Goal: Transaction & Acquisition: Book appointment/travel/reservation

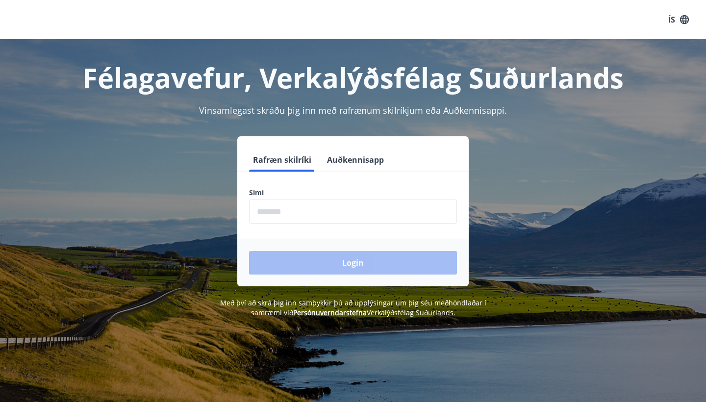
click at [665, 22] on button "ÍS" at bounding box center [678, 20] width 31 height 18
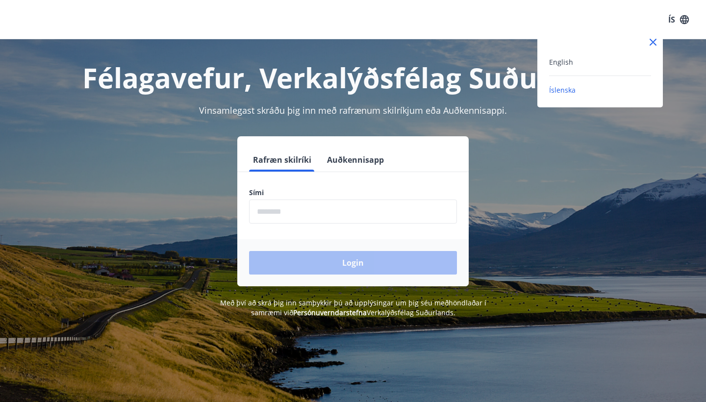
click at [563, 67] on div "English" at bounding box center [600, 62] width 102 height 12
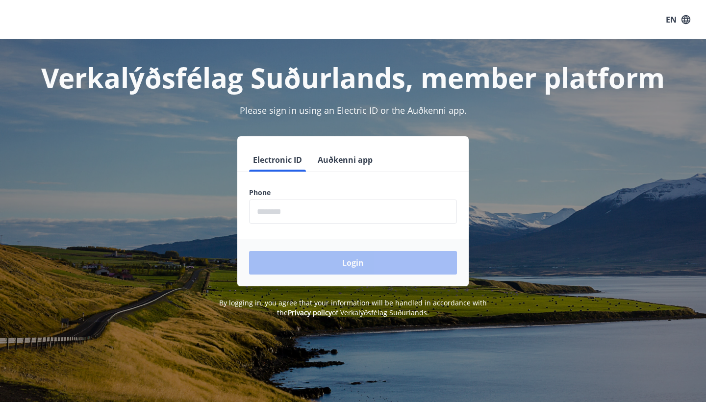
click at [318, 219] on input "phone" at bounding box center [353, 212] width 208 height 24
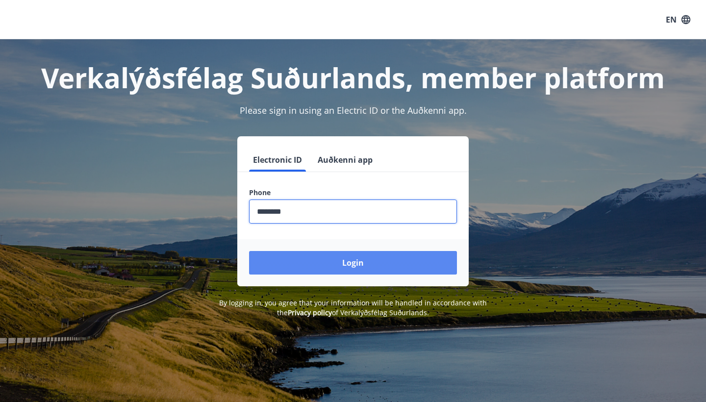
type input "********"
click at [354, 273] on button "Login" at bounding box center [353, 263] width 208 height 24
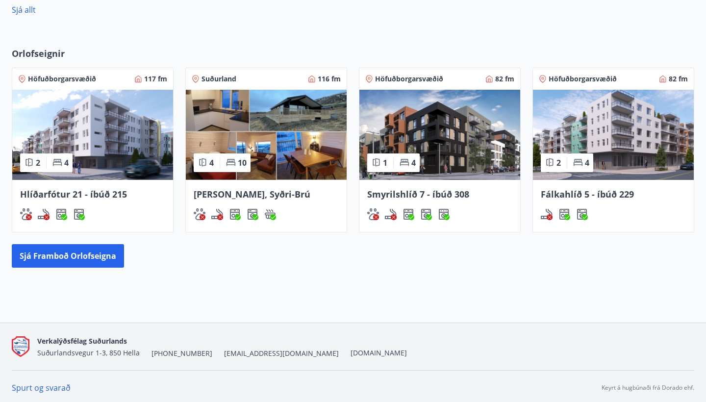
scroll to position [523, 0]
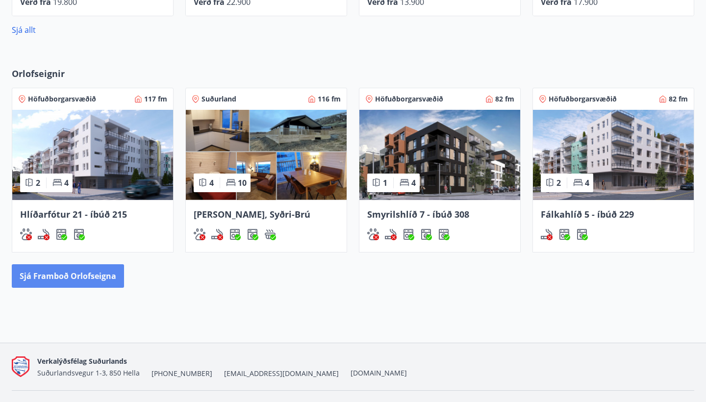
click at [43, 278] on button "Sjá framboð orlofseigna" at bounding box center [68, 276] width 112 height 24
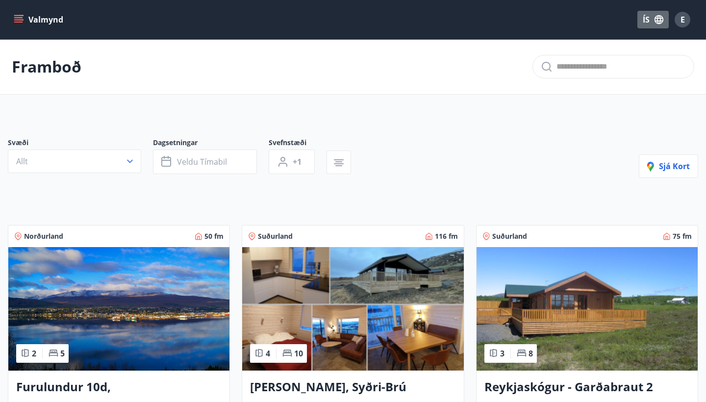
click at [657, 18] on icon "button" at bounding box center [659, 19] width 9 height 9
click at [528, 65] on span "English" at bounding box center [536, 61] width 24 height 9
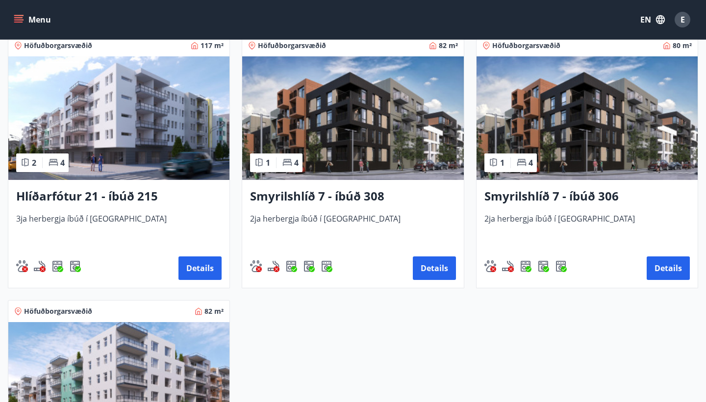
scroll to position [457, 0]
click at [99, 199] on h3 "Hlíðarfótur 21 - íbúð 215" at bounding box center [118, 197] width 205 height 18
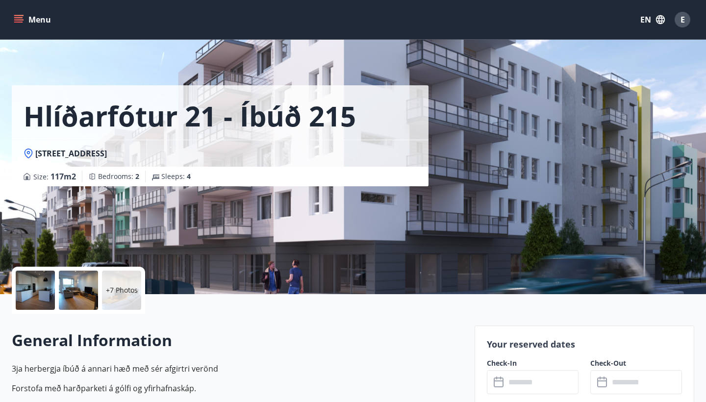
click at [46, 293] on div at bounding box center [35, 290] width 39 height 39
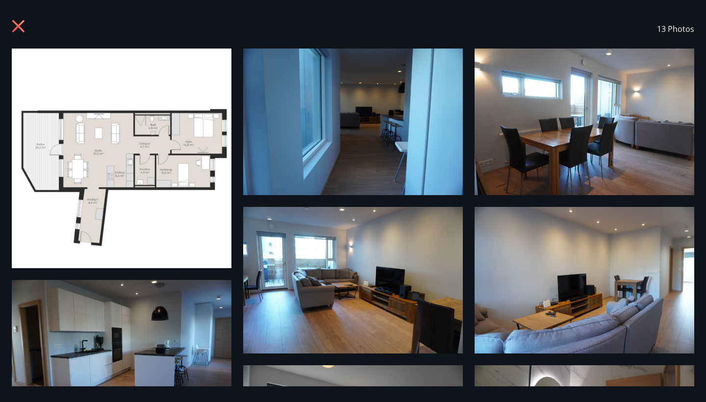
scroll to position [0, 0]
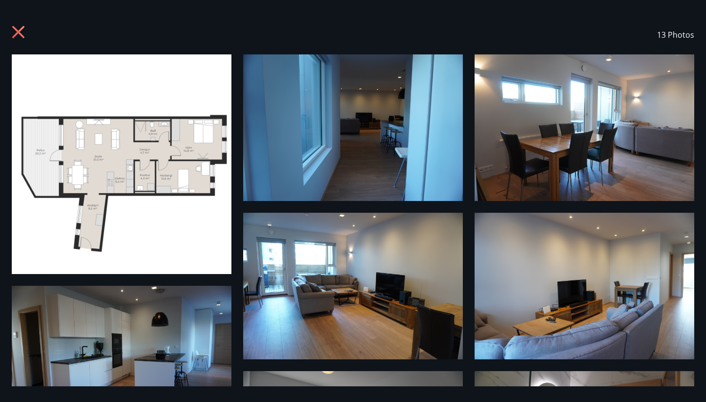
click at [17, 28] on icon at bounding box center [20, 34] width 16 height 16
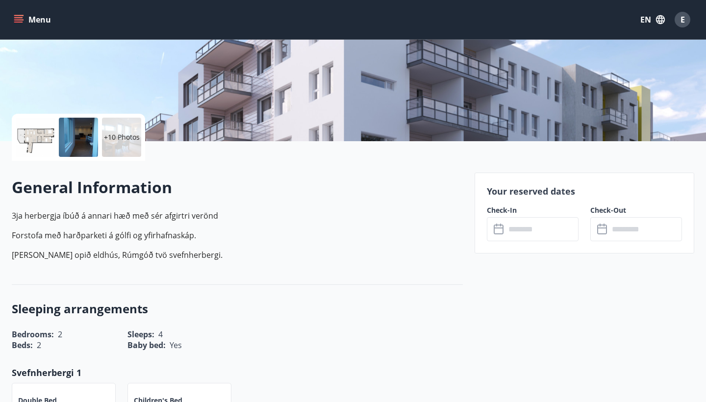
scroll to position [153, 0]
click at [522, 228] on input "text" at bounding box center [542, 230] width 73 height 24
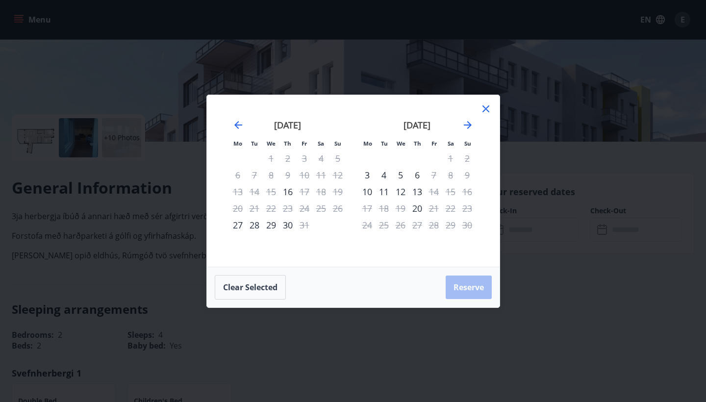
click at [398, 194] on div "12" at bounding box center [400, 191] width 17 height 17
click at [418, 194] on div "13" at bounding box center [417, 191] width 17 height 17
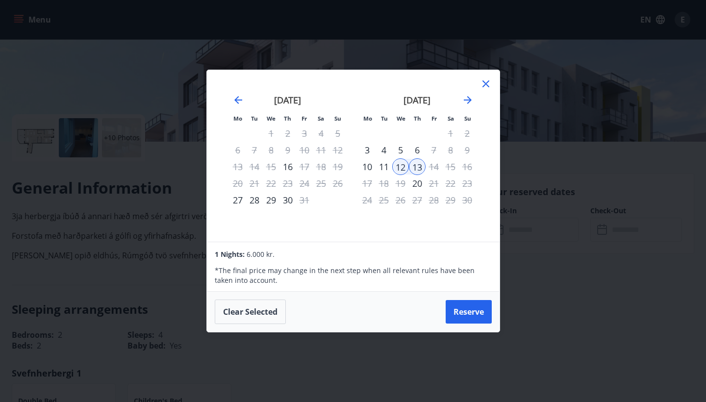
click at [487, 87] on icon at bounding box center [486, 84] width 12 height 12
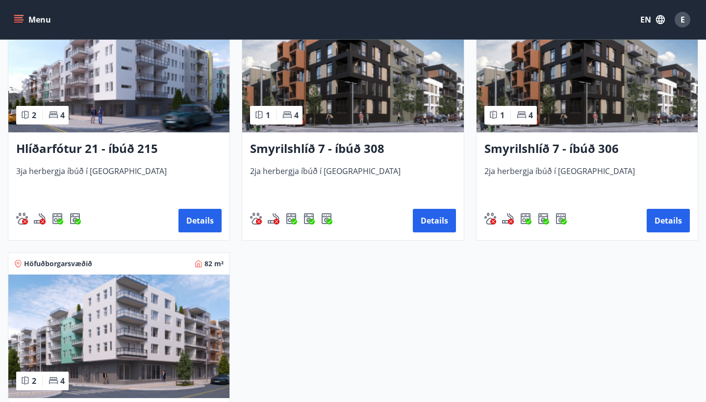
click at [369, 150] on h3 "Smyrilshlíð 7 - íbúð 308" at bounding box center [352, 149] width 205 height 18
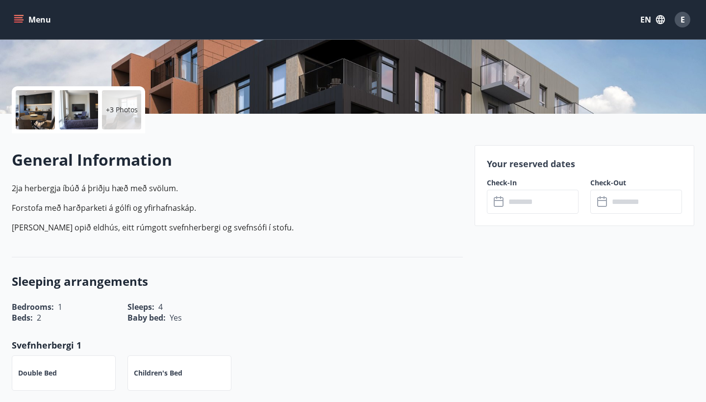
scroll to position [185, 0]
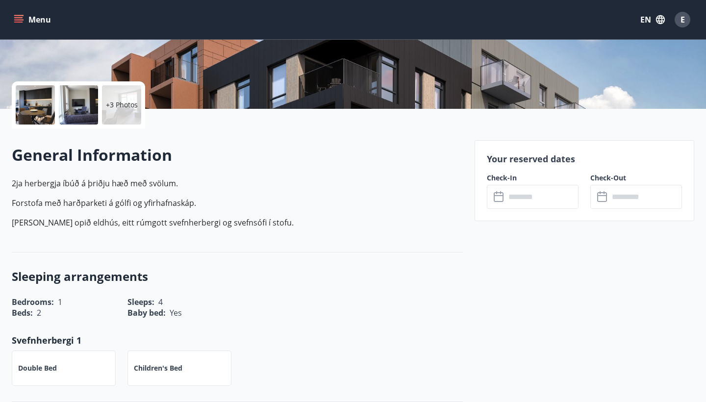
click at [540, 207] on input "text" at bounding box center [542, 197] width 73 height 24
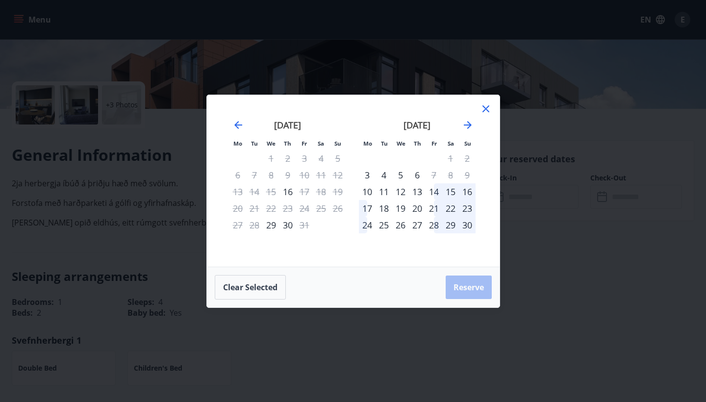
click at [485, 112] on icon at bounding box center [486, 109] width 12 height 12
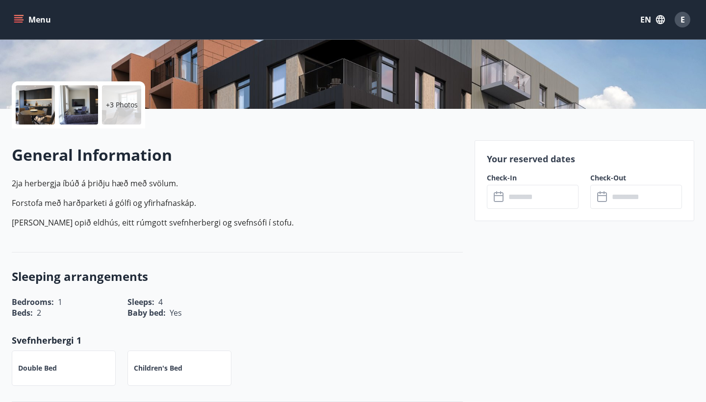
click at [114, 105] on p "+3 Photos" at bounding box center [122, 105] width 32 height 10
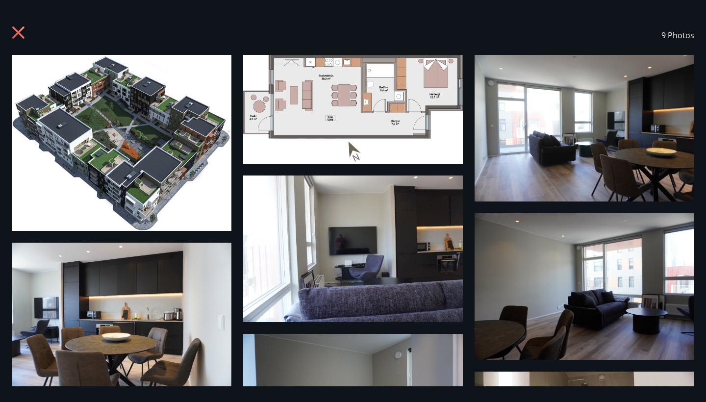
scroll to position [0, 0]
click at [18, 34] on icon at bounding box center [20, 34] width 16 height 16
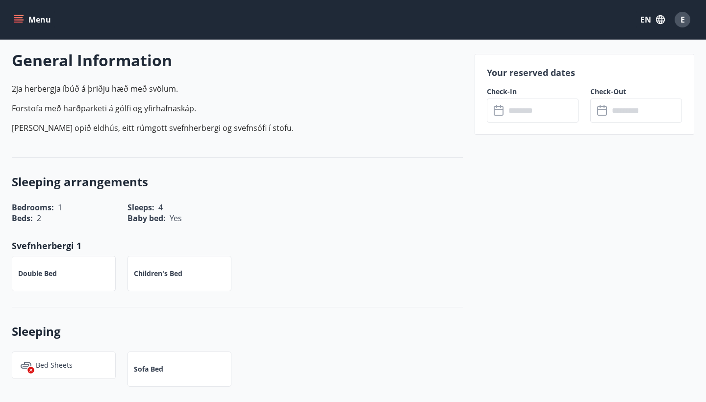
scroll to position [301, 0]
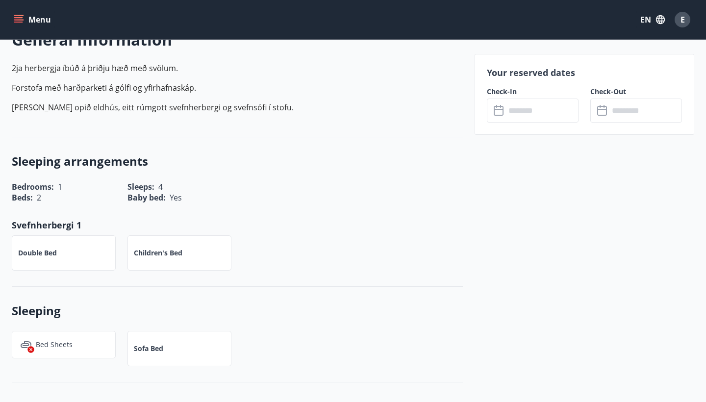
click at [529, 101] on input "text" at bounding box center [542, 111] width 73 height 24
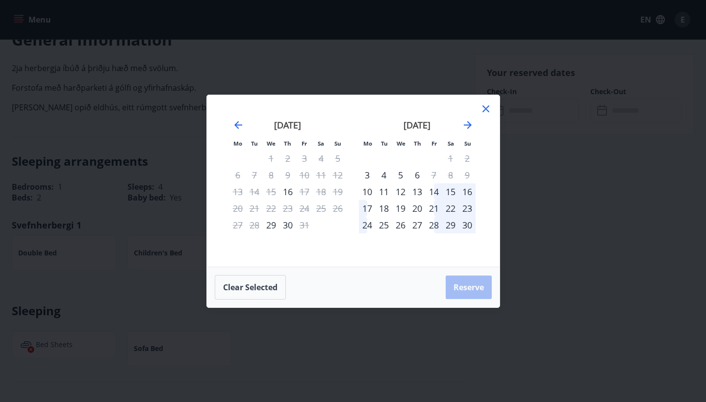
click at [401, 189] on div "12" at bounding box center [400, 191] width 17 height 17
click at [417, 192] on div "13" at bounding box center [417, 191] width 17 height 17
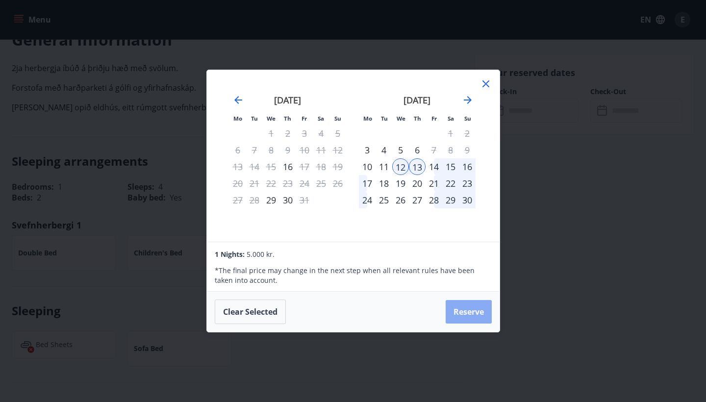
click at [475, 307] on button "Reserve" at bounding box center [469, 312] width 46 height 24
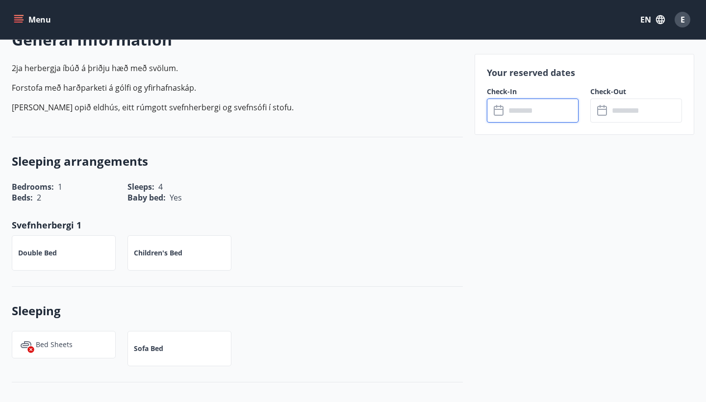
type input "******"
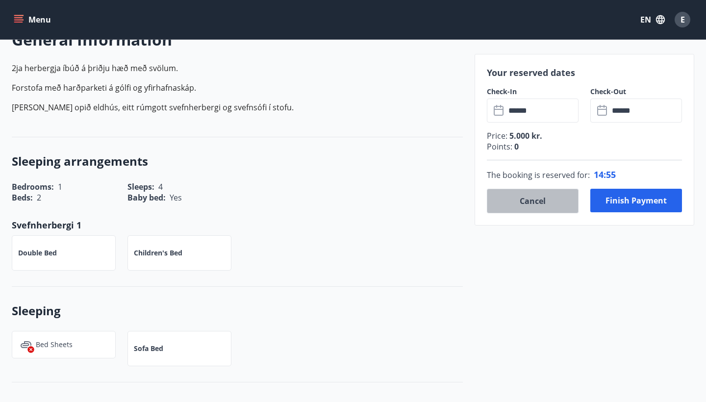
click at [536, 202] on button "Cancel" at bounding box center [533, 201] width 92 height 25
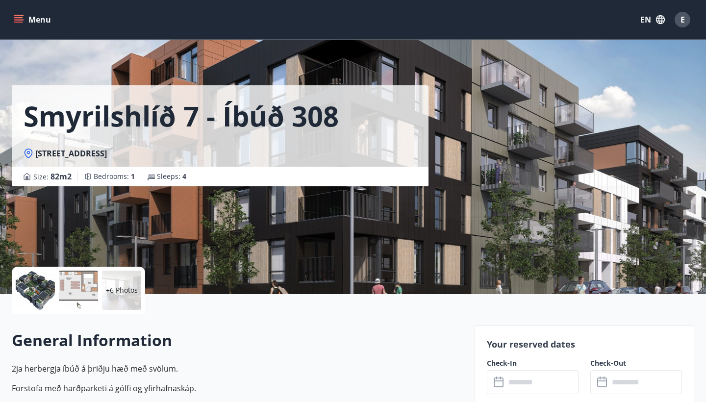
scroll to position [0, 0]
click at [125, 290] on p "+6 Photos" at bounding box center [122, 290] width 32 height 10
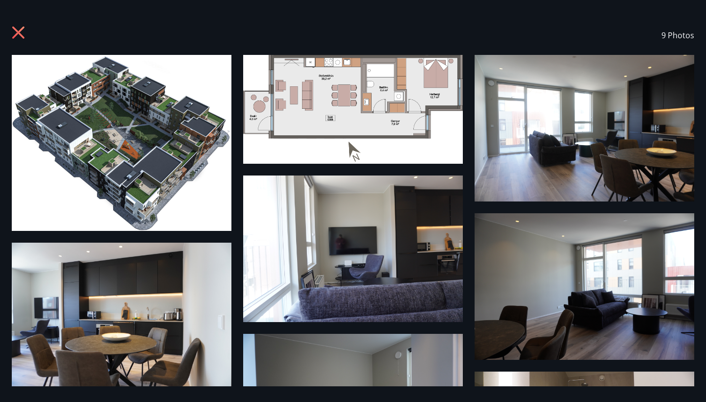
click at [30, 36] on div "9 Photos" at bounding box center [353, 35] width 683 height 39
click at [22, 34] on icon at bounding box center [20, 34] width 16 height 16
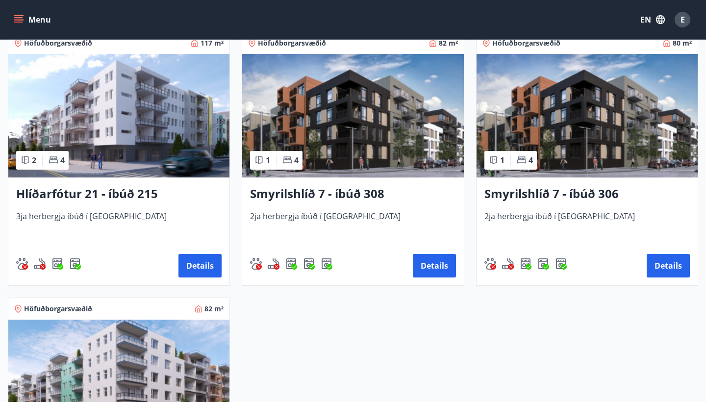
scroll to position [460, 0]
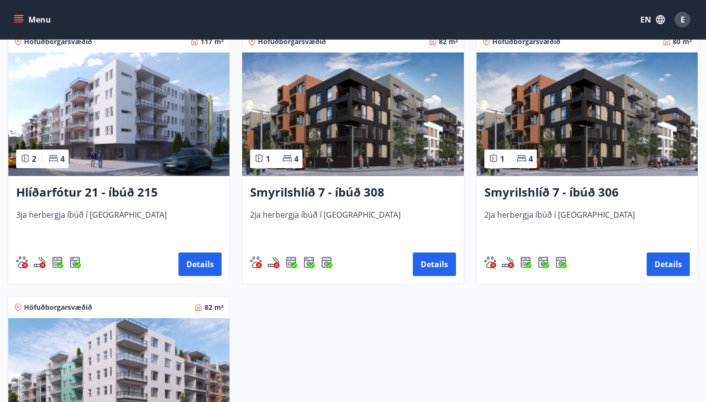
click at [586, 198] on h3 "Smyrilshlíð 7 - íbúð 306" at bounding box center [587, 193] width 205 height 18
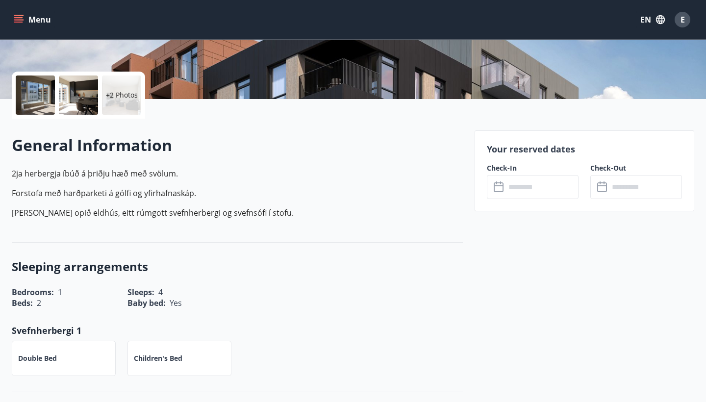
scroll to position [214, 0]
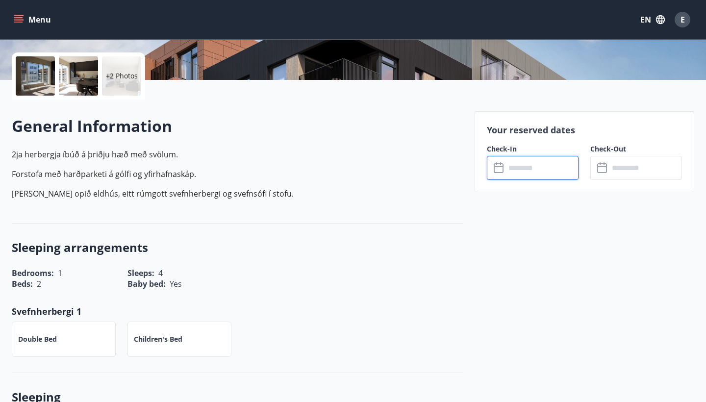
click at [554, 169] on input "text" at bounding box center [542, 168] width 73 height 24
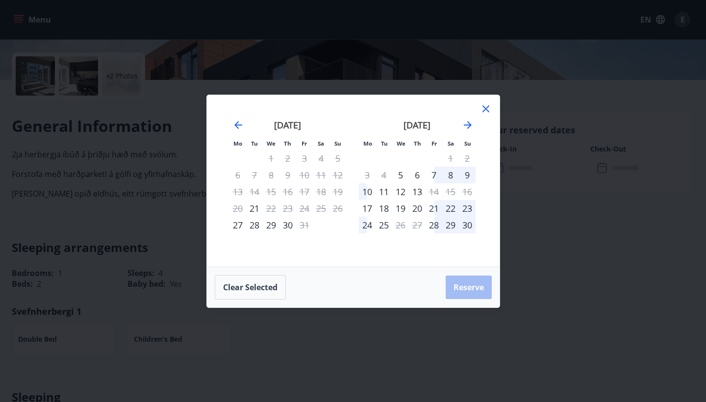
click at [407, 192] on div "12" at bounding box center [400, 191] width 17 height 17
click at [418, 195] on div "13" at bounding box center [417, 191] width 17 height 17
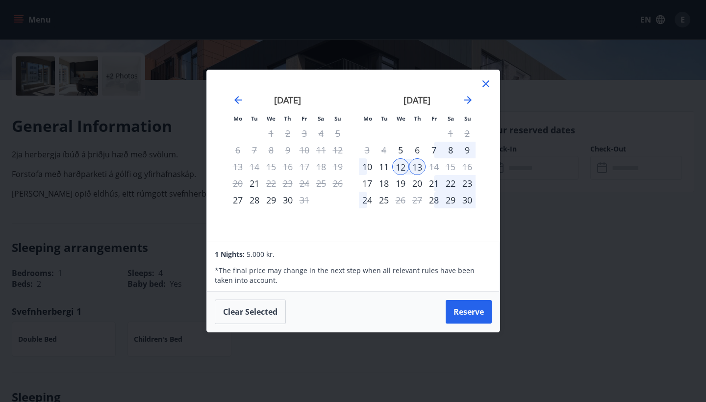
click at [483, 84] on icon at bounding box center [486, 84] width 12 height 12
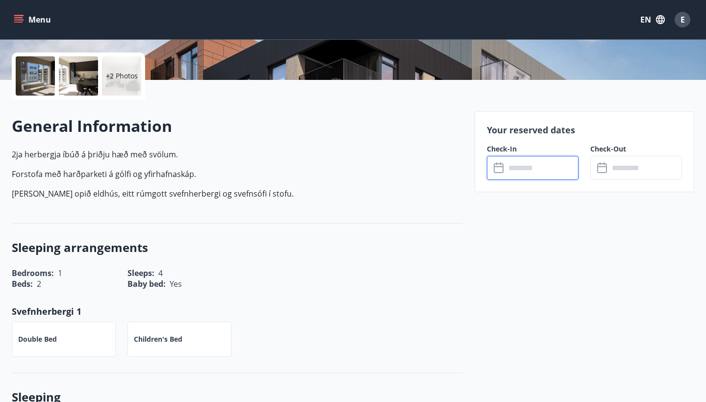
click at [35, 87] on div at bounding box center [35, 75] width 39 height 39
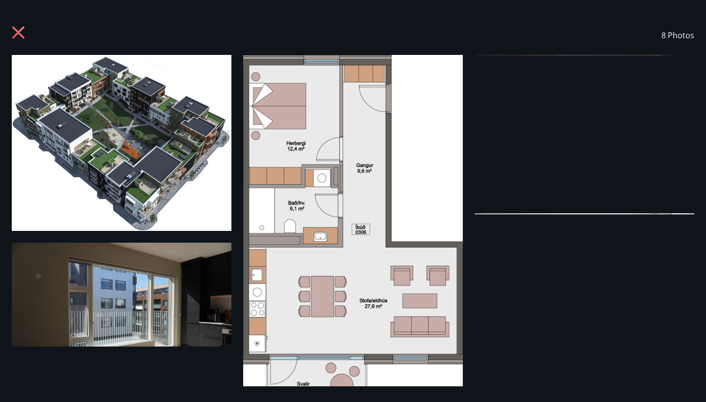
scroll to position [0, 0]
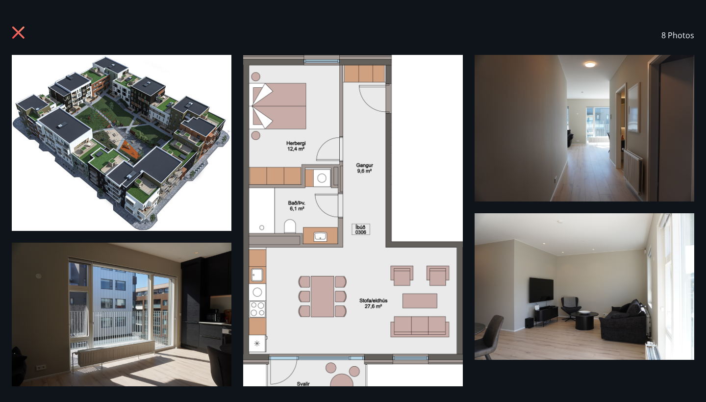
click at [17, 45] on div "8 Photos" at bounding box center [353, 35] width 683 height 39
click at [18, 34] on icon at bounding box center [20, 34] width 16 height 16
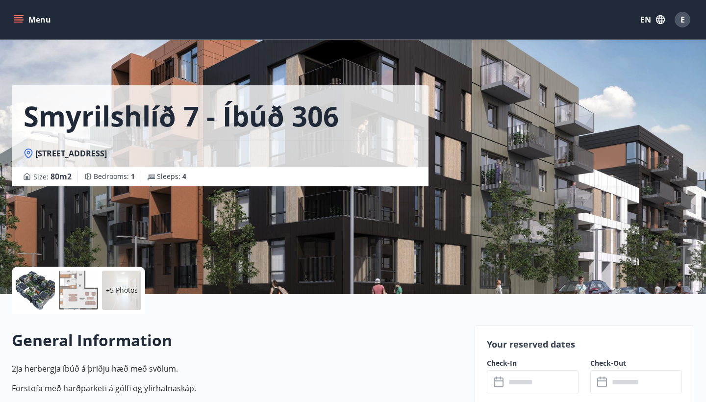
click at [22, 16] on icon "menu" at bounding box center [19, 15] width 11 height 1
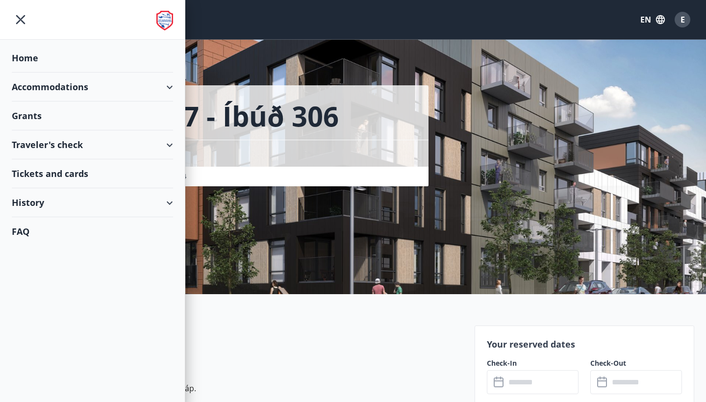
click at [80, 91] on div "Accommodations" at bounding box center [92, 87] width 161 height 29
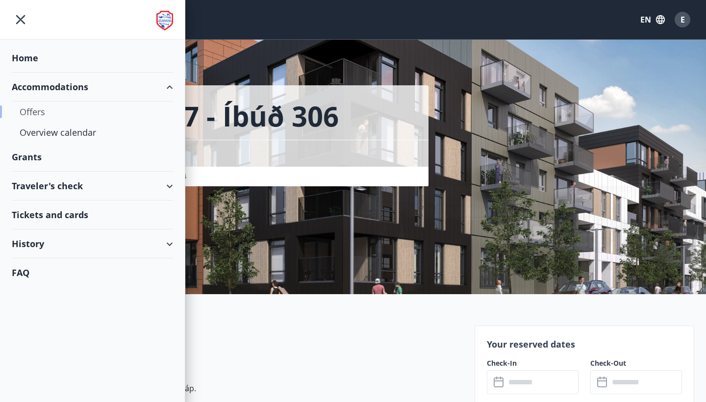
click at [26, 114] on div "Offers" at bounding box center [93, 112] width 146 height 21
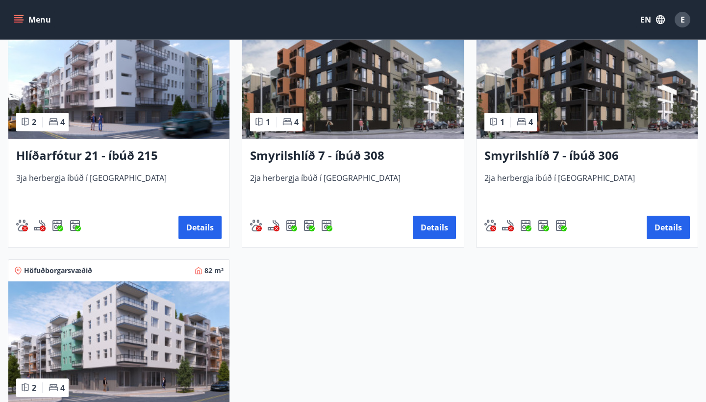
scroll to position [498, 0]
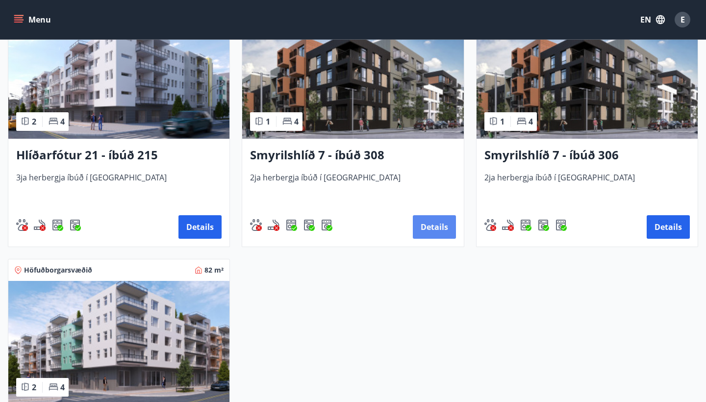
click at [450, 228] on button "Details" at bounding box center [434, 227] width 43 height 24
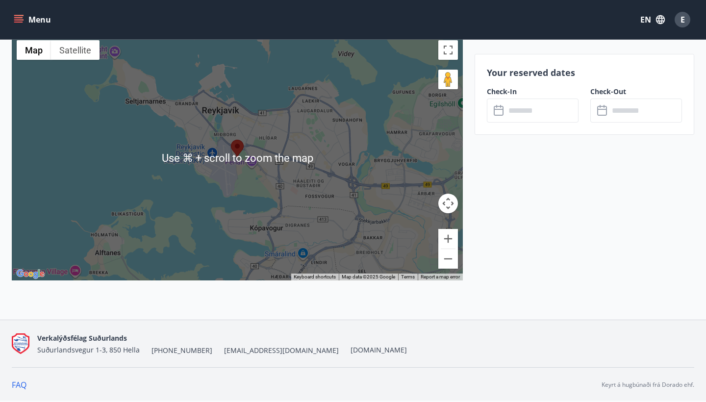
scroll to position [1262, 0]
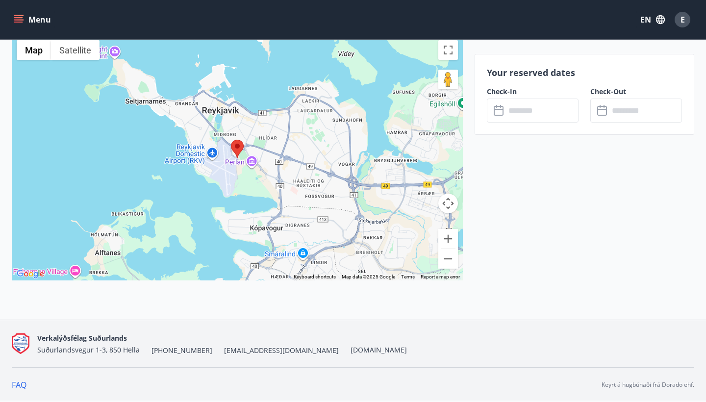
click at [16, 387] on link "FAQ" at bounding box center [19, 385] width 15 height 11
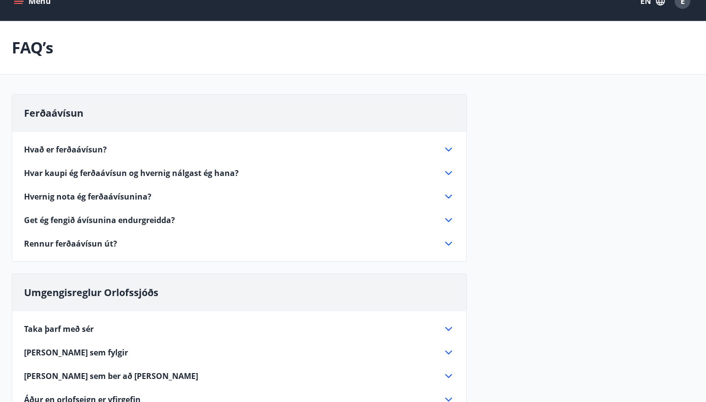
scroll to position [18, 0]
click at [451, 147] on icon at bounding box center [449, 150] width 12 height 12
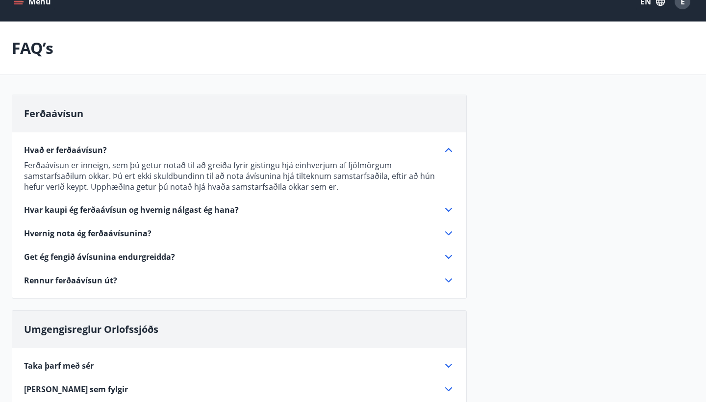
click at [451, 147] on icon at bounding box center [449, 150] width 12 height 12
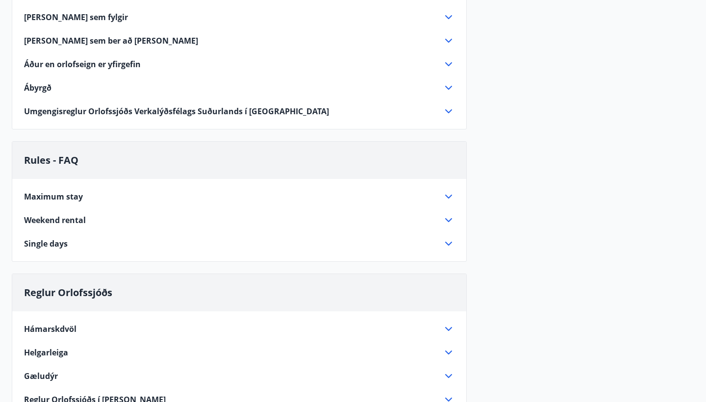
scroll to position [356, 0]
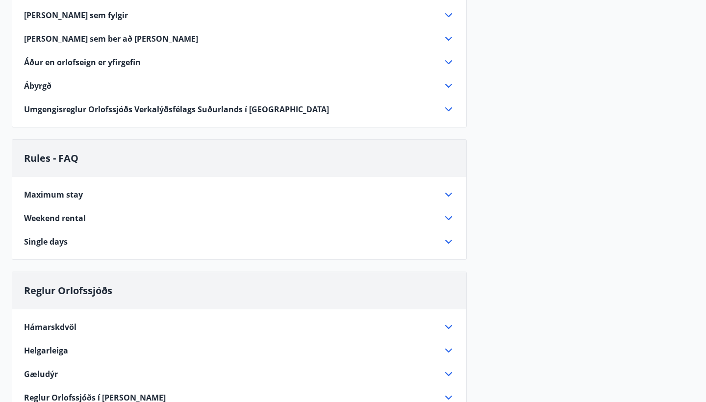
click at [447, 192] on icon at bounding box center [449, 195] width 12 height 12
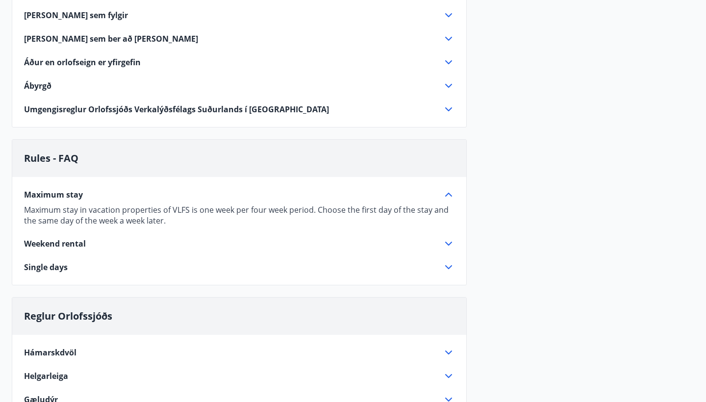
click at [448, 193] on icon at bounding box center [449, 195] width 12 height 12
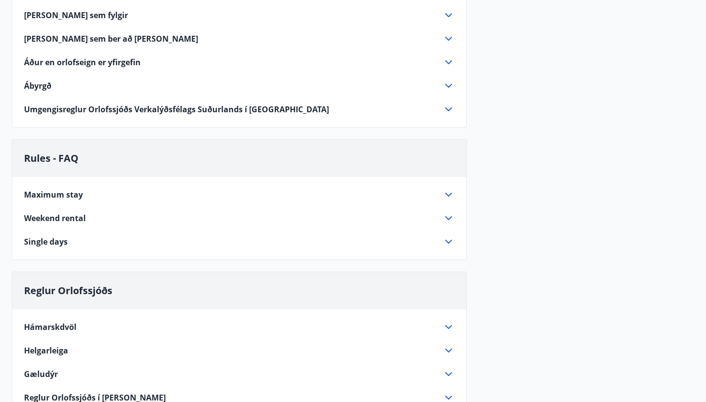
click at [447, 214] on icon at bounding box center [449, 218] width 12 height 12
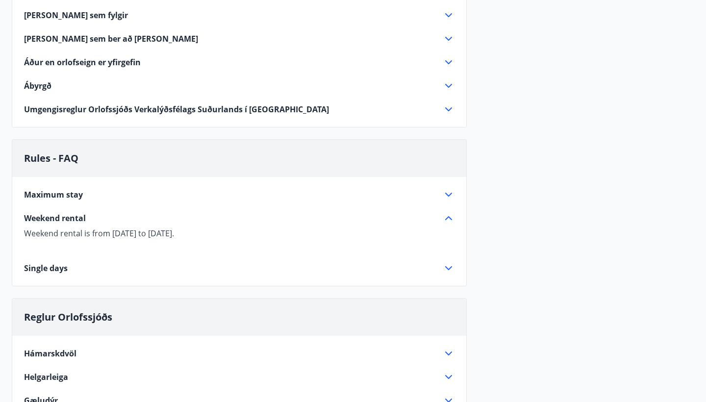
click at [447, 214] on icon at bounding box center [449, 218] width 12 height 12
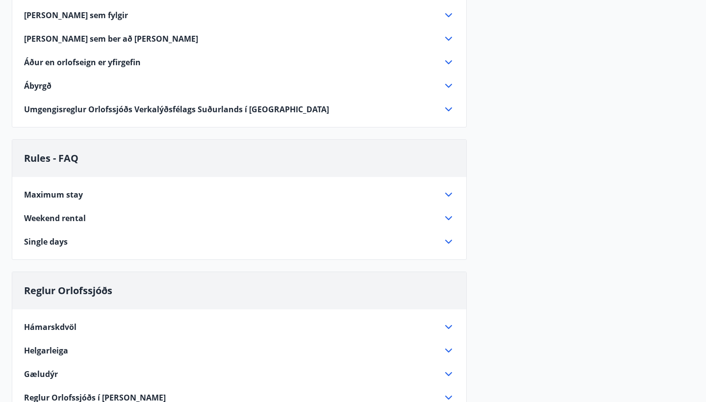
click at [449, 240] on icon at bounding box center [449, 242] width 12 height 12
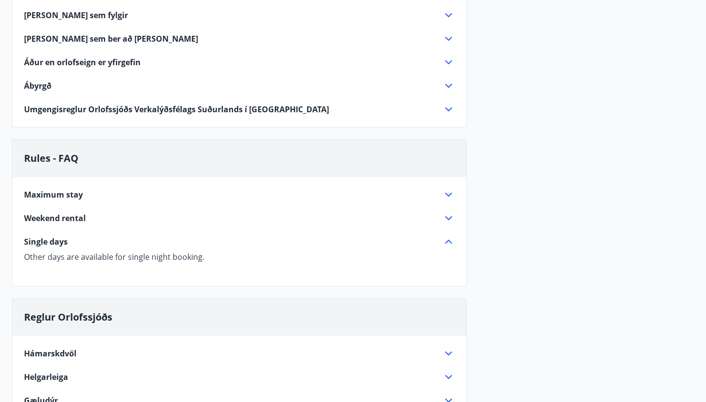
click at [449, 241] on icon at bounding box center [449, 242] width 12 height 12
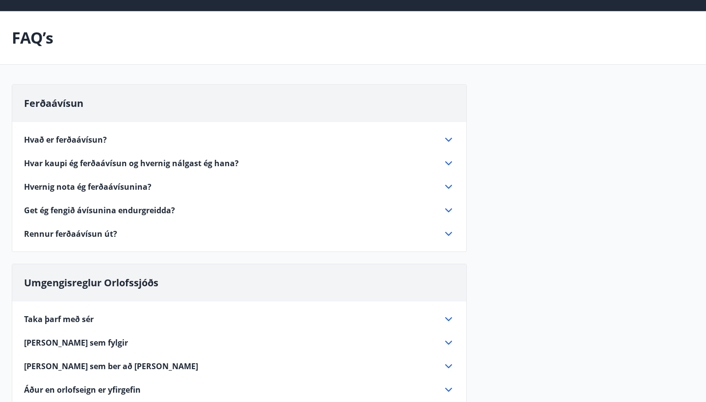
scroll to position [27, 0]
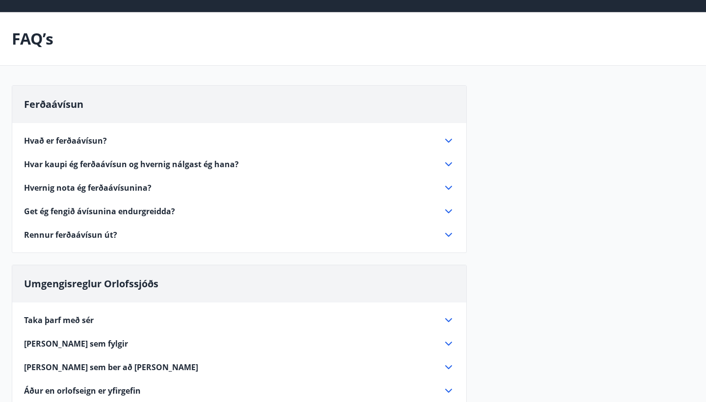
click at [450, 138] on icon at bounding box center [449, 141] width 12 height 12
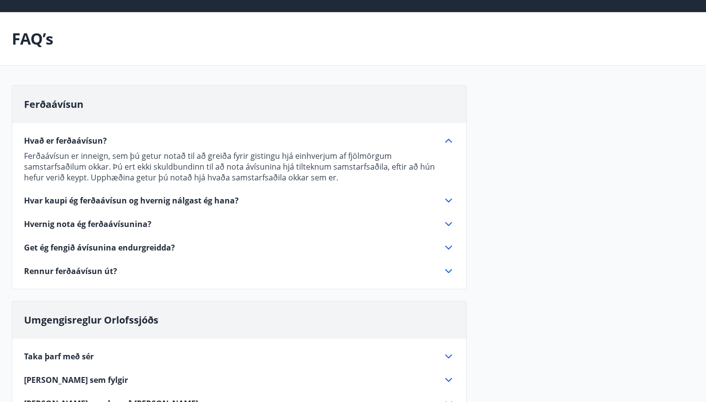
click at [452, 204] on icon at bounding box center [449, 201] width 12 height 12
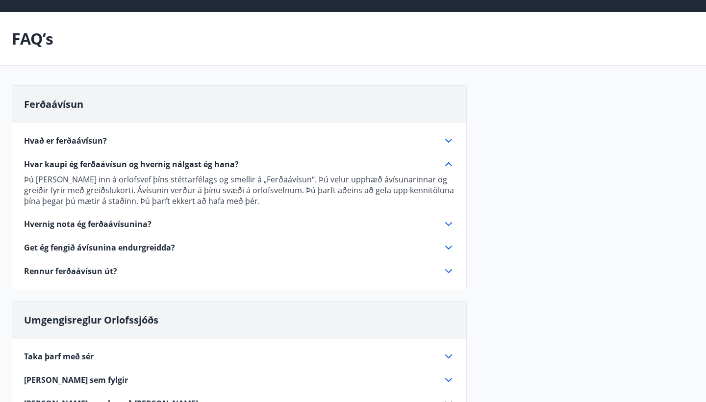
click at [446, 141] on icon at bounding box center [449, 141] width 12 height 12
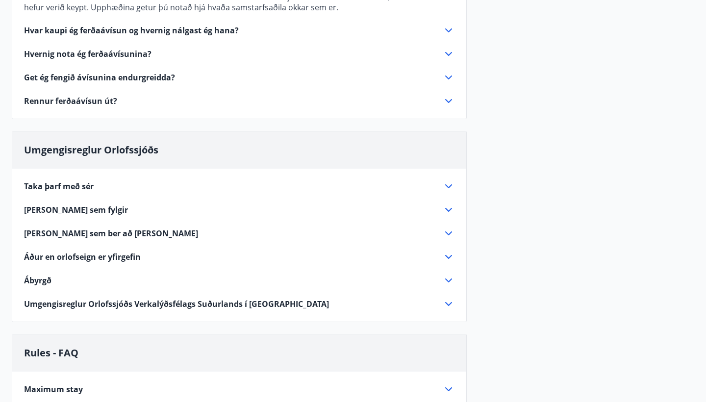
scroll to position [197, 0]
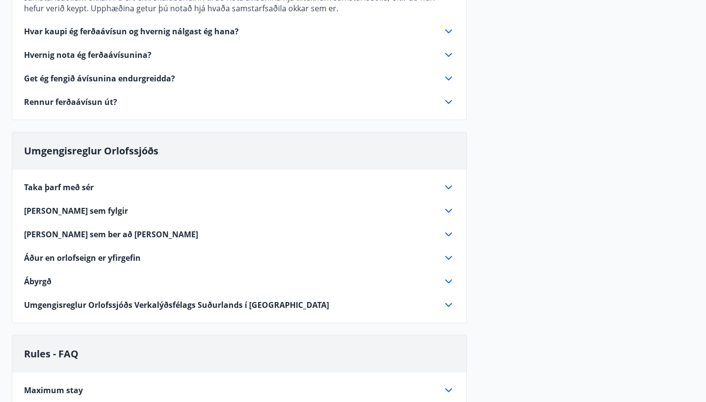
click at [448, 185] on icon at bounding box center [449, 187] width 12 height 12
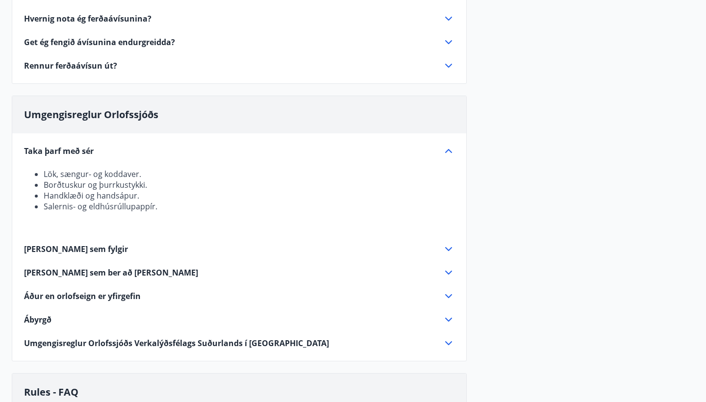
click at [452, 248] on icon at bounding box center [448, 249] width 7 height 4
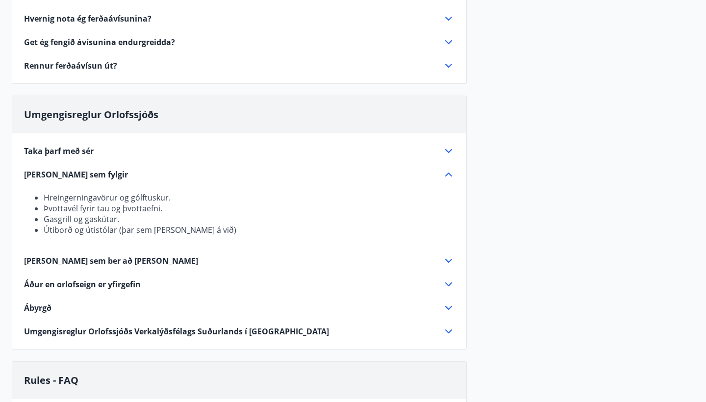
click at [450, 257] on icon at bounding box center [449, 261] width 12 height 12
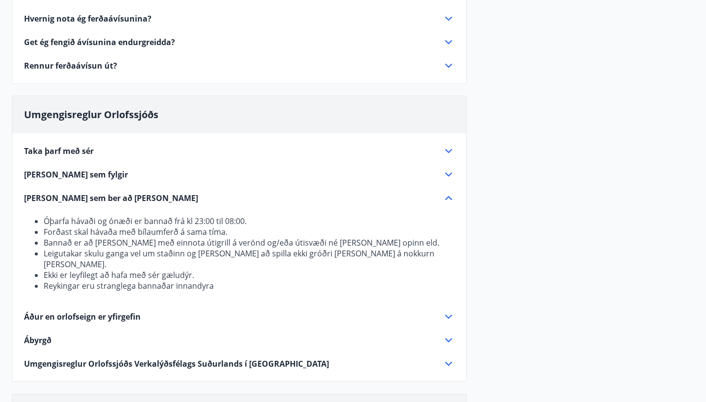
click at [448, 311] on icon at bounding box center [449, 317] width 12 height 12
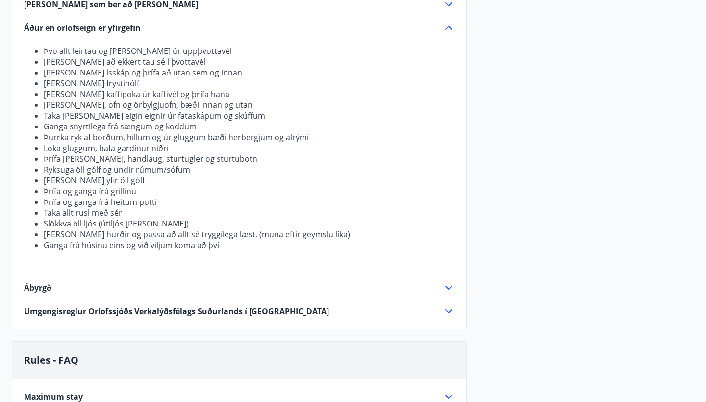
scroll to position [392, 0]
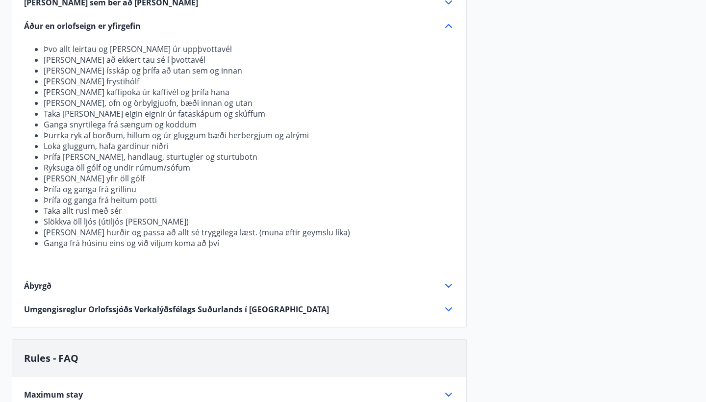
click at [438, 292] on div "Taka þarf með sér Lök, sængur- og koddaver. Borðtuskur og þurrkustykki. Handklæ…" at bounding box center [239, 127] width 454 height 378
click at [452, 282] on icon at bounding box center [449, 286] width 12 height 12
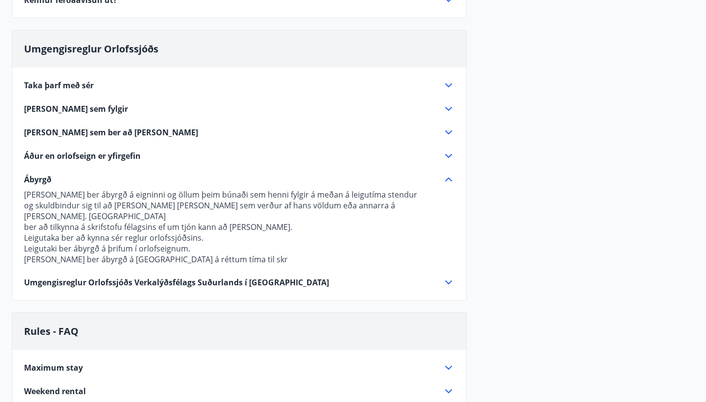
scroll to position [264, 0]
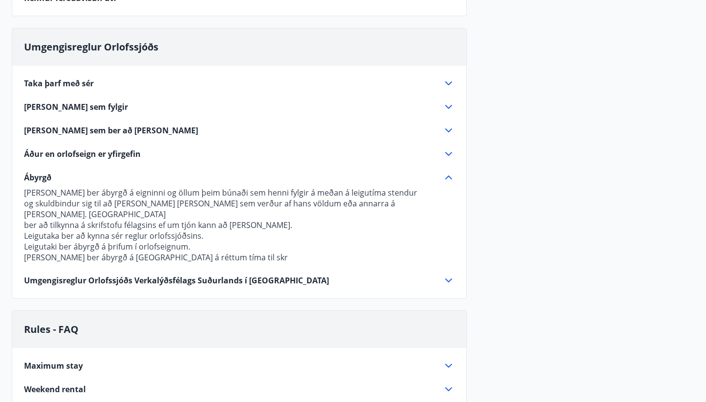
click at [450, 275] on icon at bounding box center [449, 281] width 12 height 12
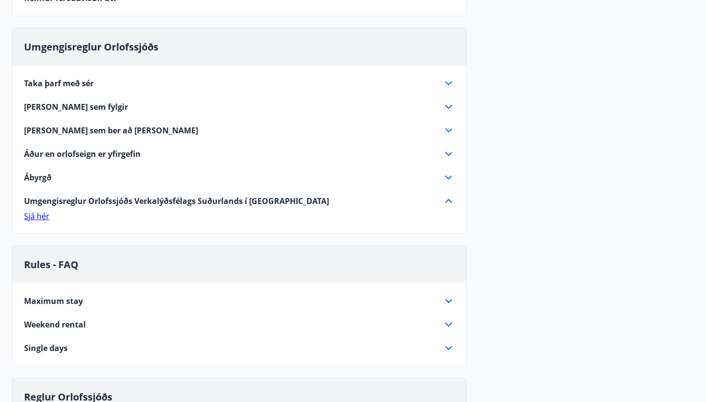
click at [46, 216] on link "Sjá hér" at bounding box center [37, 216] width 26 height 11
